Goal: Information Seeking & Learning: Learn about a topic

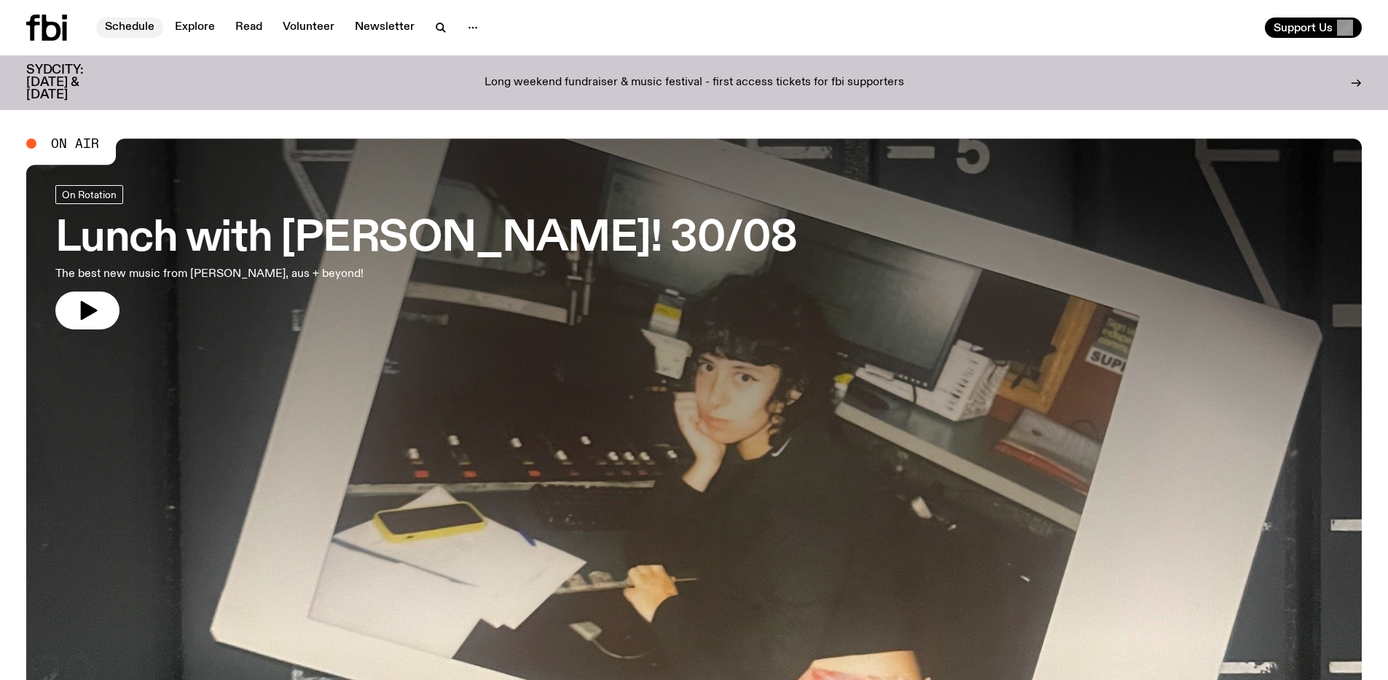
click at [110, 23] on link "Schedule" at bounding box center [129, 27] width 67 height 20
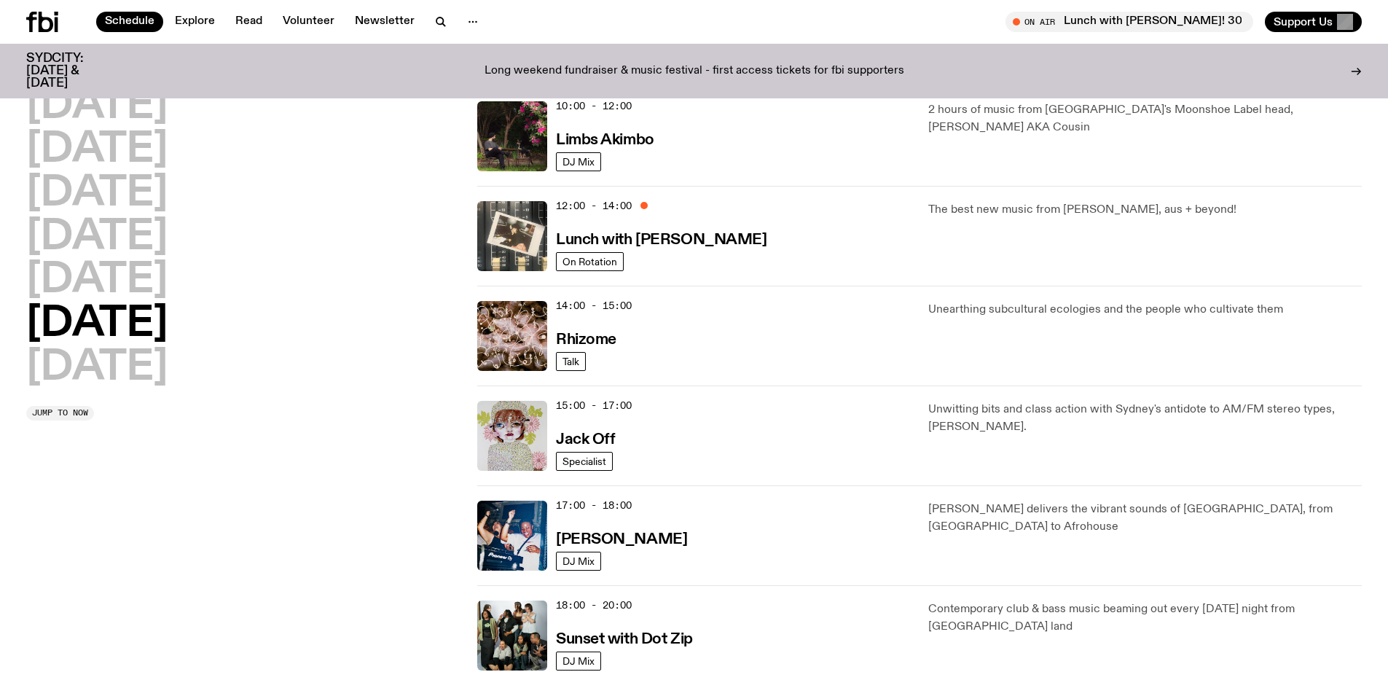
scroll to position [437, 0]
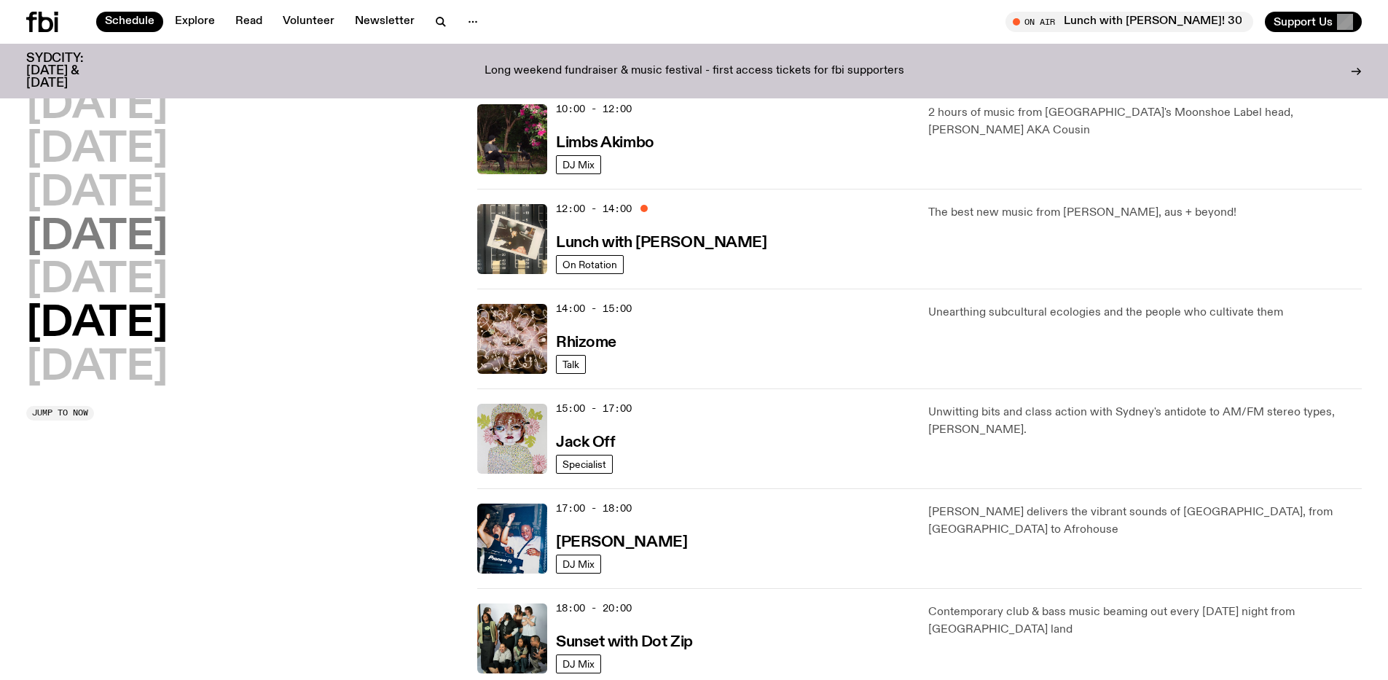
click at [109, 248] on h2 "[DATE]" at bounding box center [96, 237] width 141 height 41
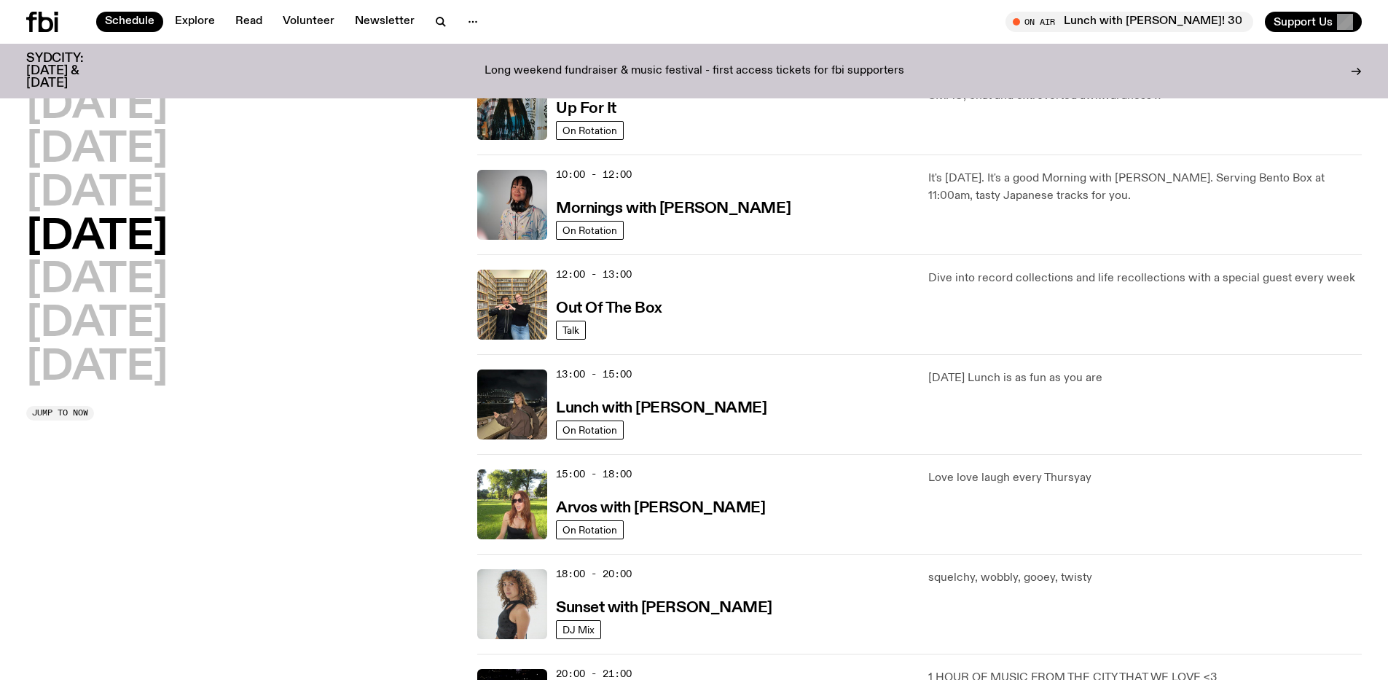
scroll to position [41, 0]
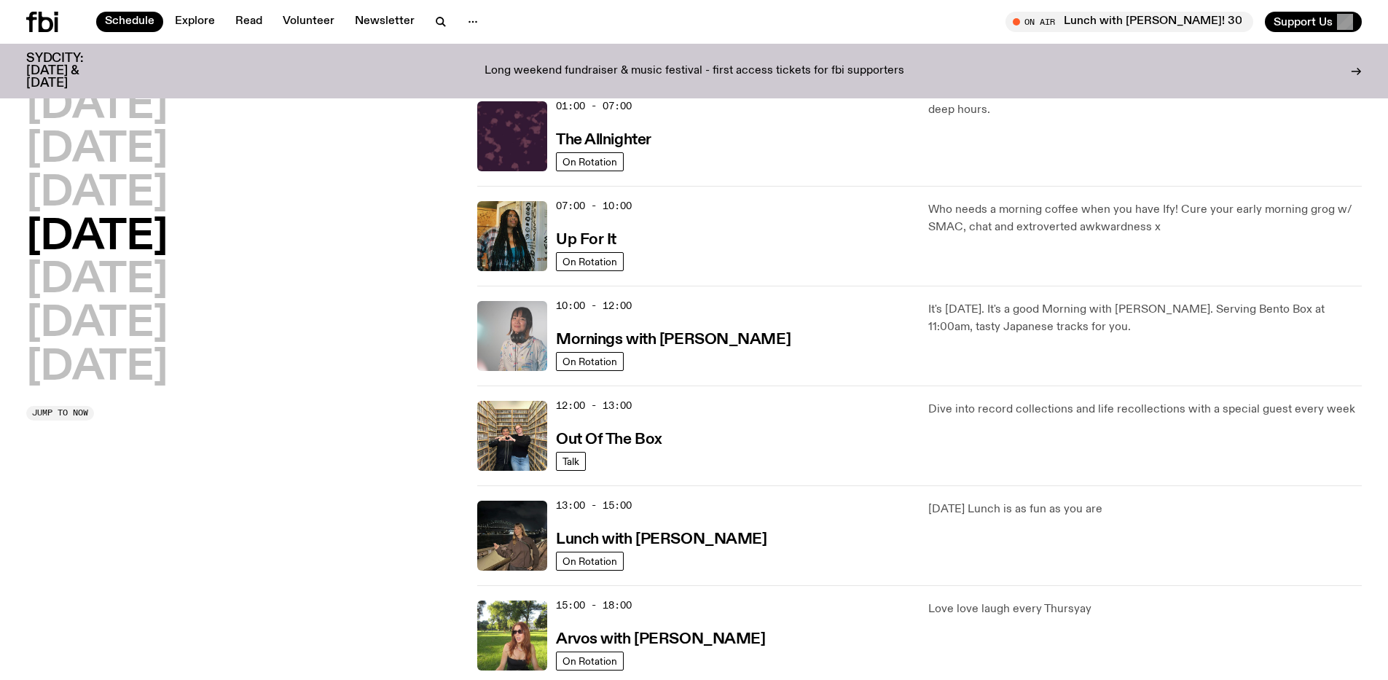
click at [519, 347] on img at bounding box center [512, 336] width 70 height 70
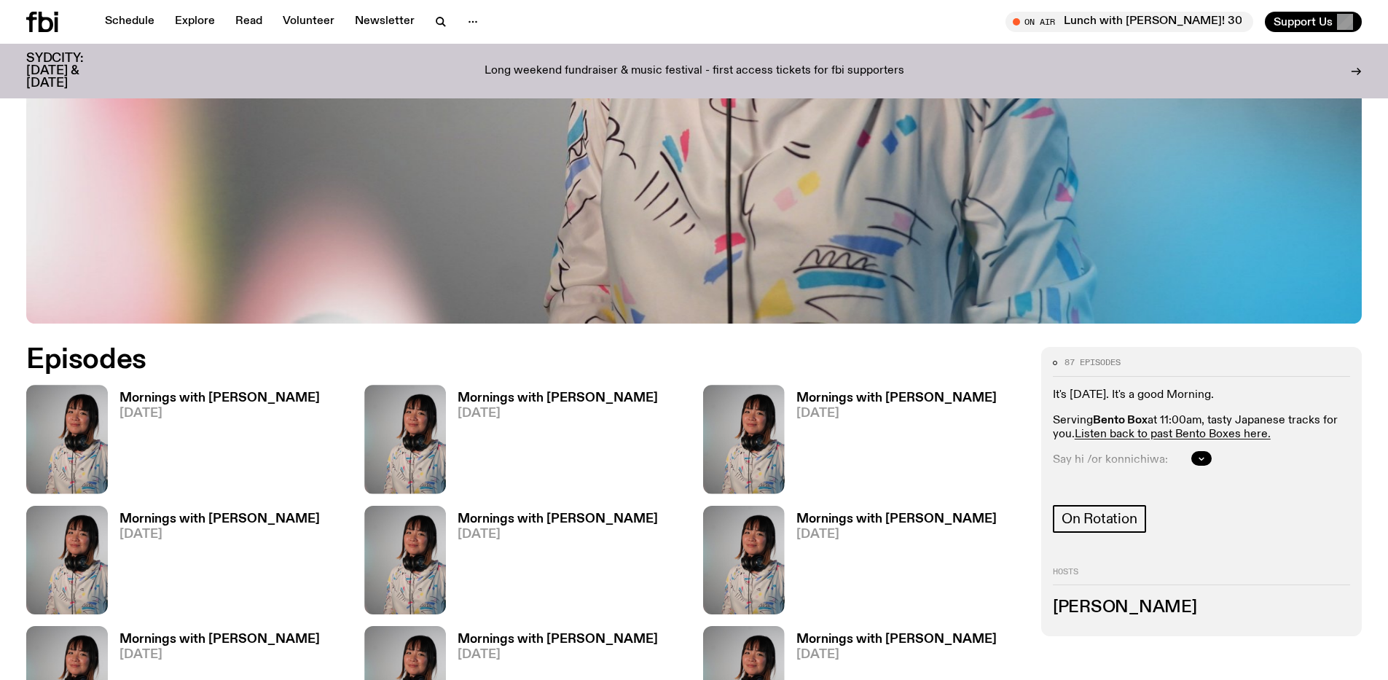
scroll to position [723, 0]
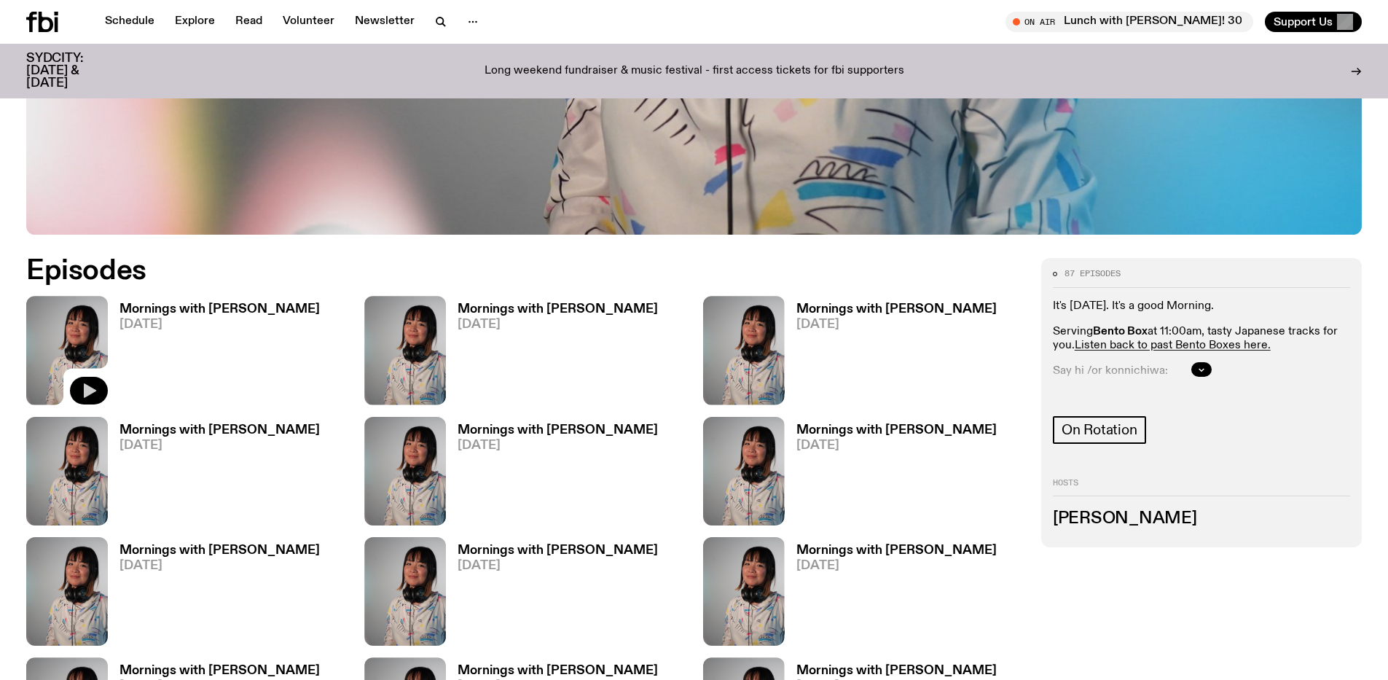
click at [82, 388] on icon "button" at bounding box center [88, 390] width 17 height 17
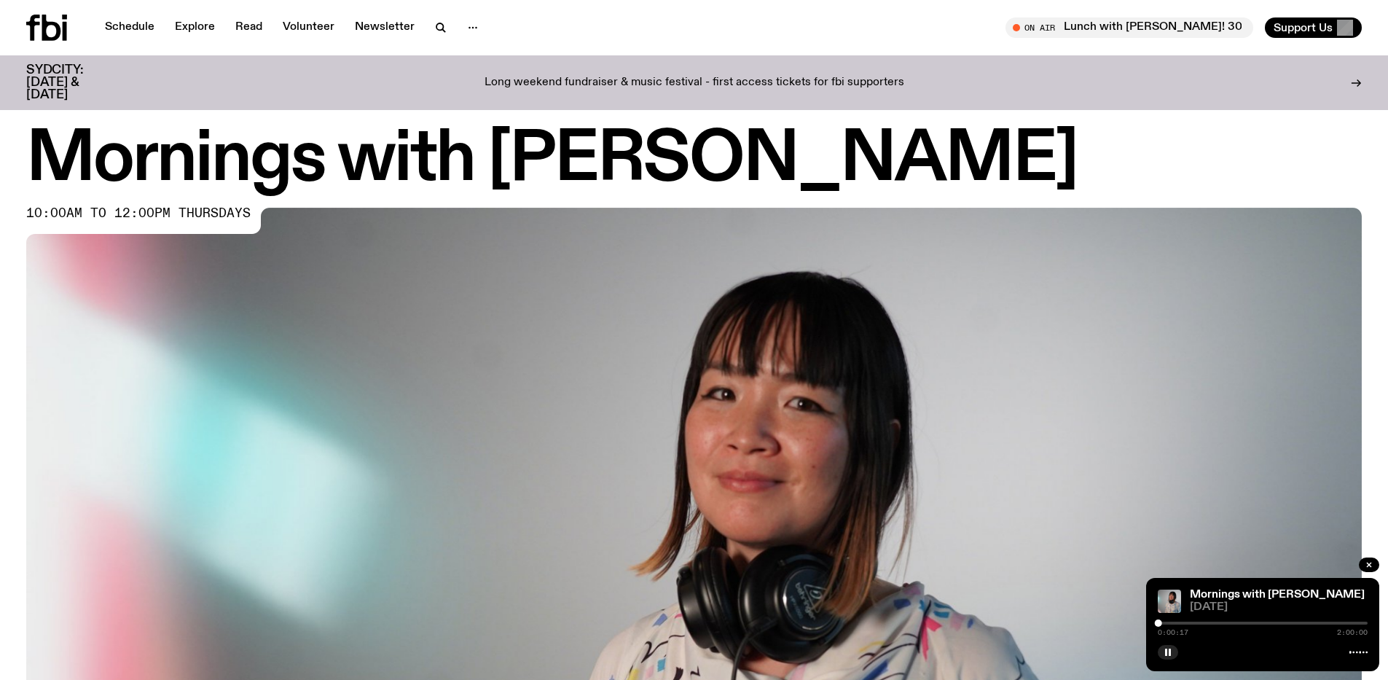
scroll to position [0, 0]
